Goal: Task Accomplishment & Management: Use online tool/utility

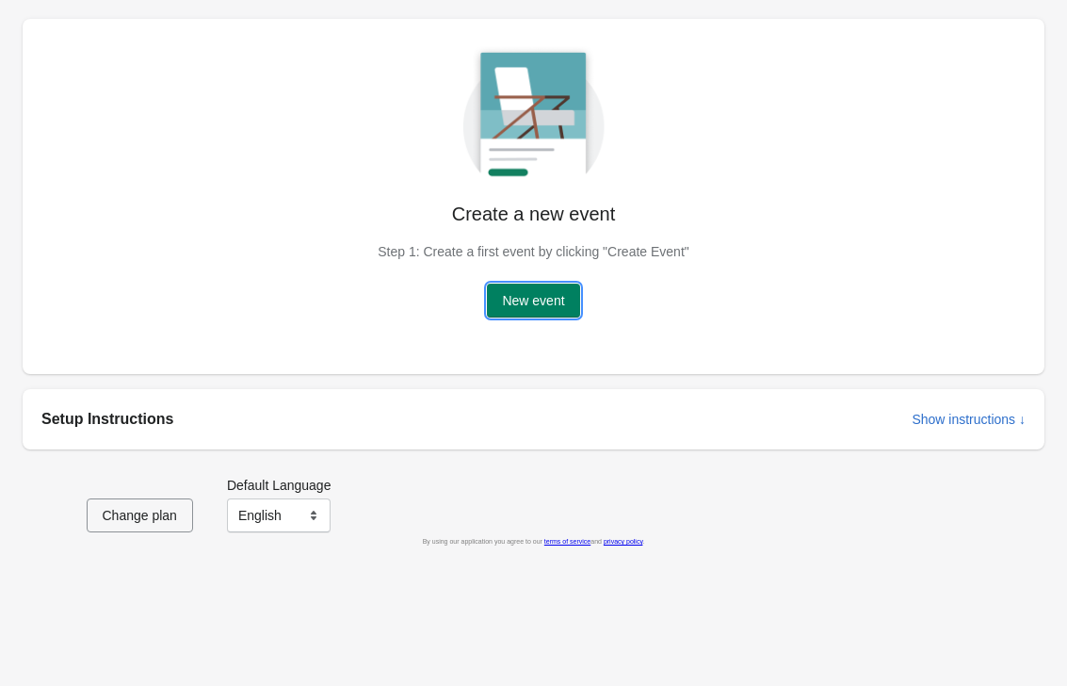
drag, startPoint x: 503, startPoint y: 303, endPoint x: 380, endPoint y: 307, distance: 122.5
click at [380, 307] on div "Create a new event Step 1: Create a first event by clicking "Create Event" New …" at bounding box center [534, 259] width 312 height 117
click at [552, 308] on button "New event" at bounding box center [533, 300] width 92 height 34
